Goal: Task Accomplishment & Management: Complete application form

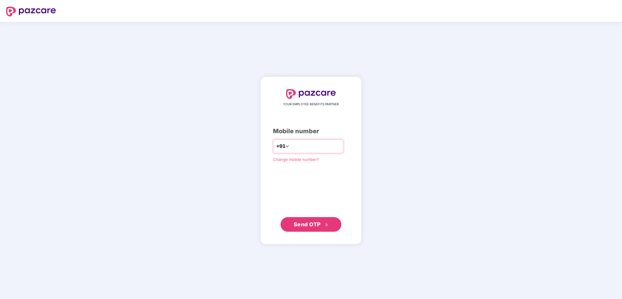
click at [313, 147] on input "number" at bounding box center [315, 146] width 50 height 10
type input "**********"
click at [316, 222] on span "Send OTP" at bounding box center [307, 224] width 27 height 6
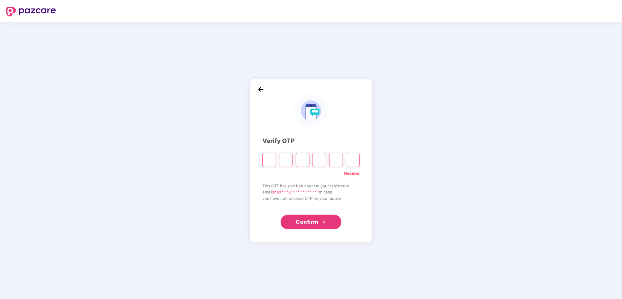
click at [272, 161] on input "Please enter verification code. Digit 1" at bounding box center [269, 160] width 14 height 14
type input "*"
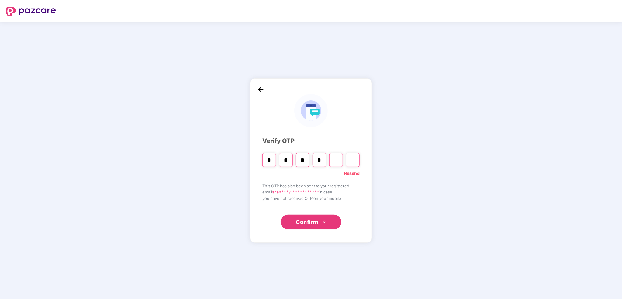
type input "*"
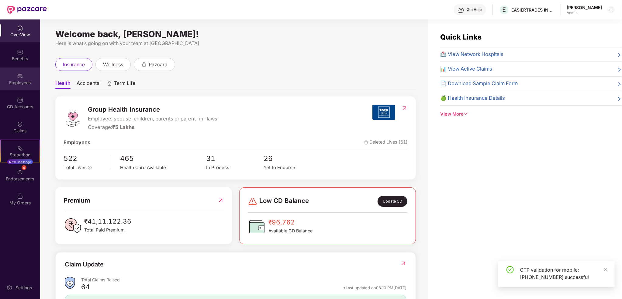
click at [11, 80] on div "Employees" at bounding box center [20, 83] width 40 height 6
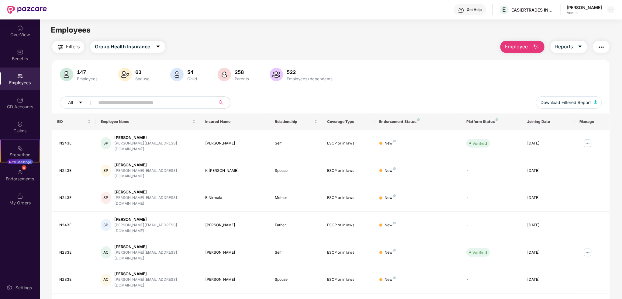
click at [519, 37] on main "Employees Filters Group Health Insurance Employee Reports 147 Employees 63 Spou…" at bounding box center [331, 168] width 582 height 299
click at [520, 47] on span "Employee" at bounding box center [516, 47] width 23 height 8
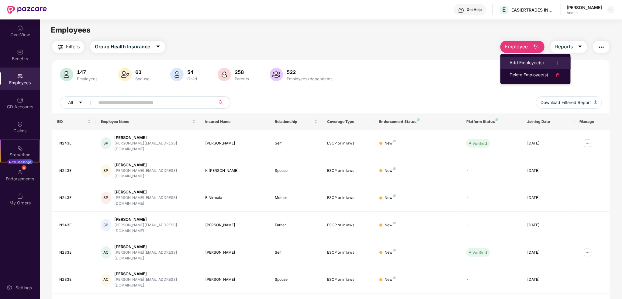
click at [523, 61] on div "Add Employee(s)" at bounding box center [527, 62] width 34 height 7
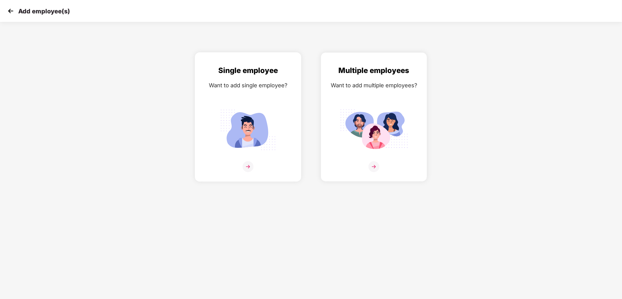
click at [248, 165] on img at bounding box center [248, 166] width 11 height 11
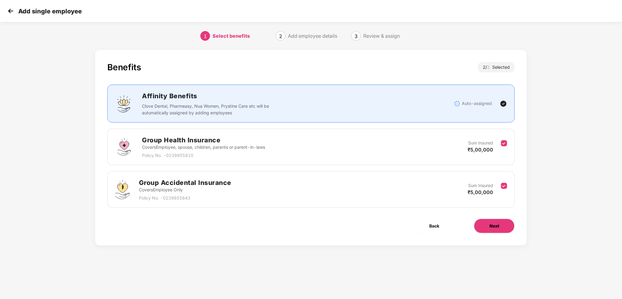
click at [495, 227] on span "Next" at bounding box center [495, 226] width 10 height 7
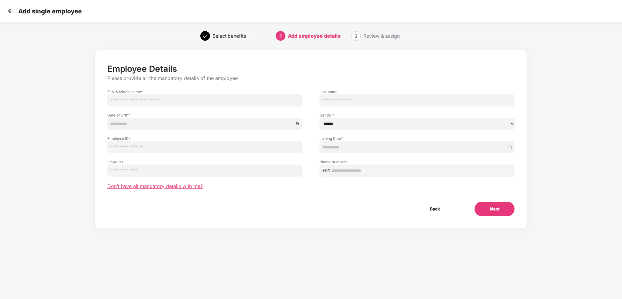
click at [179, 185] on span "Don’t have all mandatory details with me?" at bounding box center [155, 186] width 96 height 6
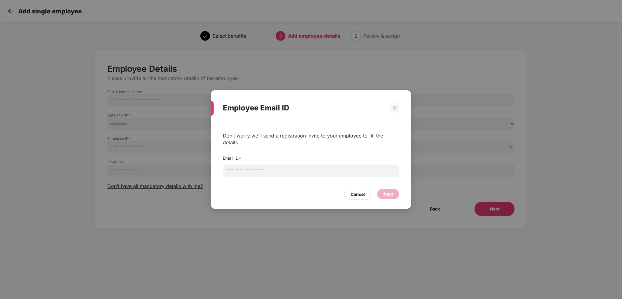
click at [264, 167] on input "email" at bounding box center [311, 170] width 176 height 12
paste input "**********"
type input "**********"
click at [394, 193] on div "Next" at bounding box center [388, 194] width 22 height 10
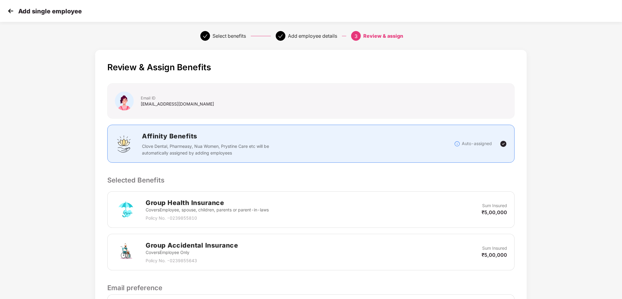
scroll to position [83, 0]
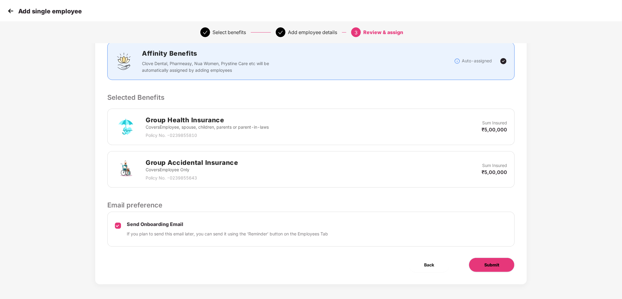
click at [494, 262] on span "Submit" at bounding box center [491, 264] width 15 height 7
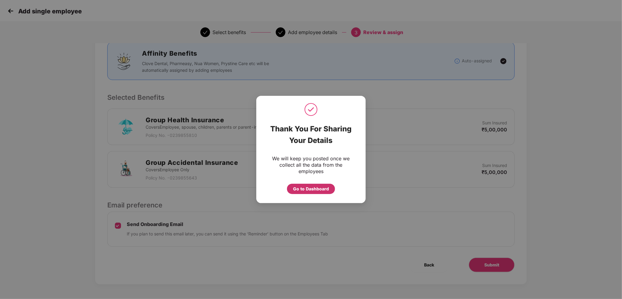
click at [316, 189] on div "Go to Dashboard" at bounding box center [311, 188] width 36 height 7
